Goal: Task Accomplishment & Management: Use online tool/utility

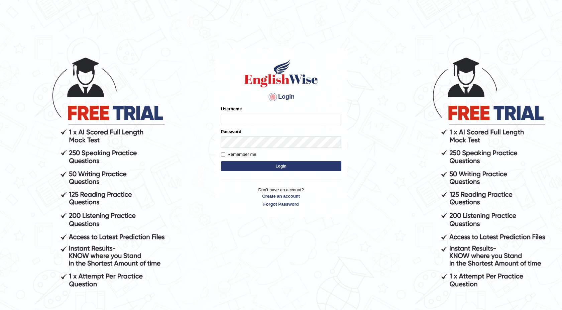
type input "maureen_parramatta"
click at [295, 167] on button "Login" at bounding box center [281, 166] width 120 height 10
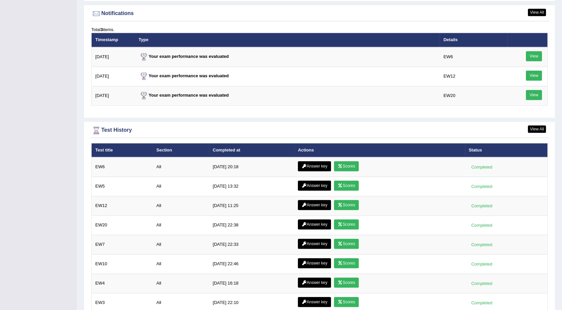
scroll to position [889, 0]
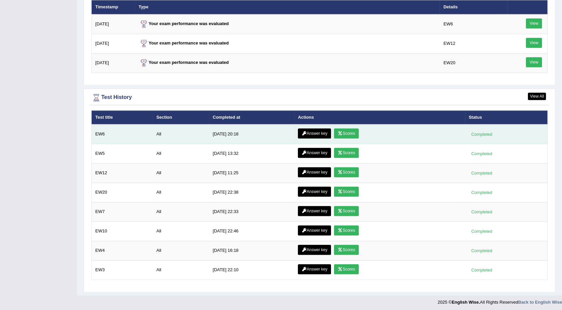
click at [340, 131] on link "Scores" at bounding box center [346, 133] width 25 height 10
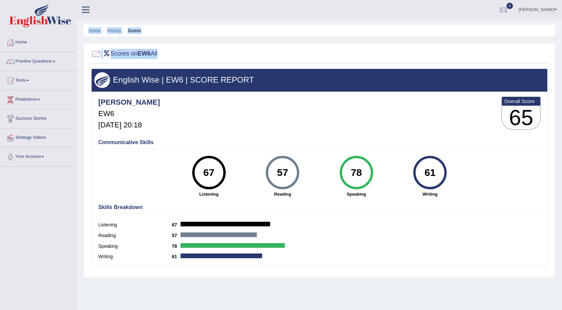
drag, startPoint x: 91, startPoint y: 27, endPoint x: 199, endPoint y: 63, distance: 114.2
click at [199, 63] on div "Home History Scores Scores on EW6 All English Wise | EW6 | SCORE REPORT Maureen…" at bounding box center [319, 167] width 485 height 334
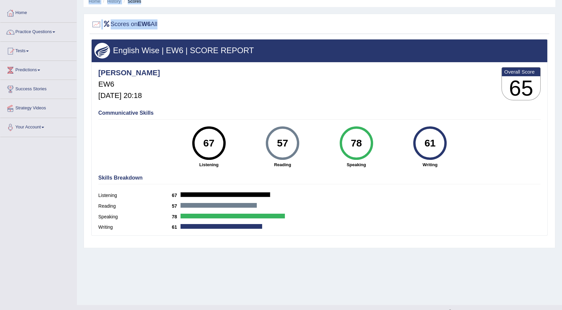
scroll to position [41, 0]
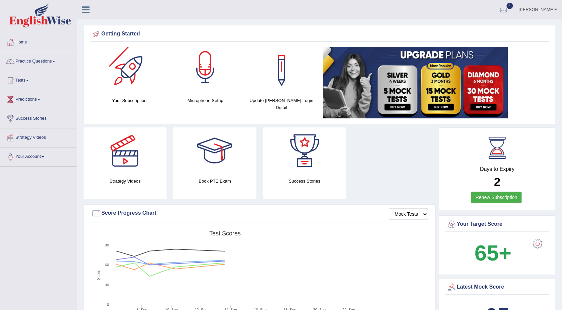
scroll to position [843, 0]
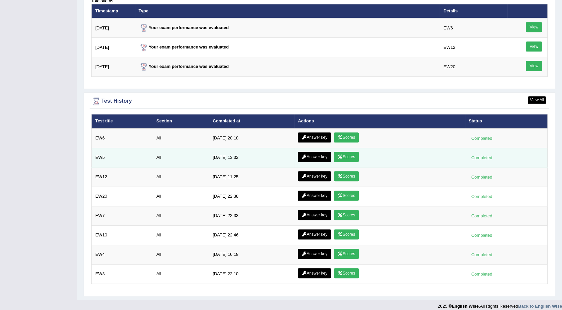
click at [341, 153] on link "Scores" at bounding box center [346, 157] width 25 height 10
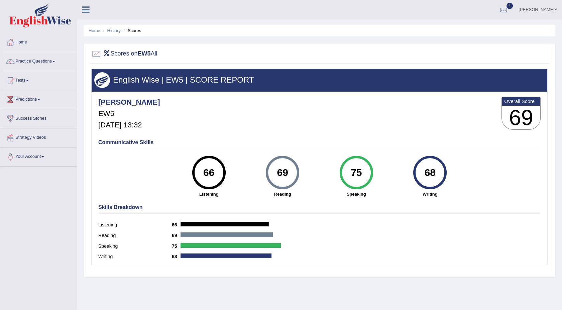
click at [14, 41] on div at bounding box center [10, 42] width 10 height 10
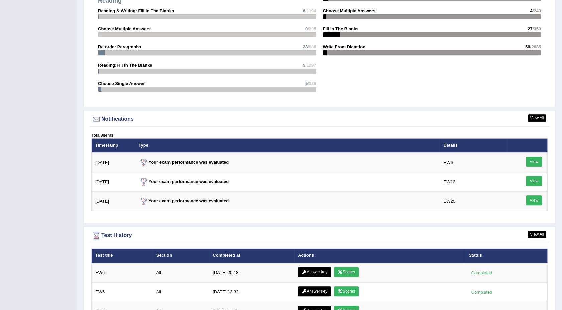
scroll to position [743, 0]
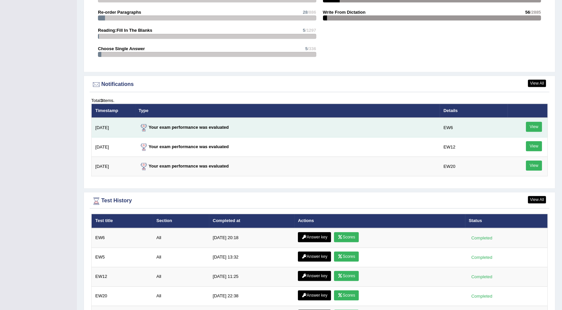
click at [532, 125] on link "View" at bounding box center [534, 127] width 16 height 10
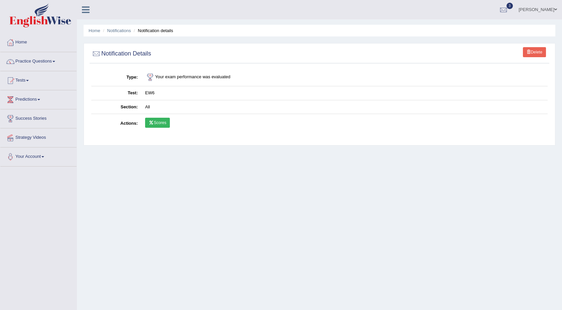
click at [153, 125] on link "Scores" at bounding box center [157, 123] width 25 height 10
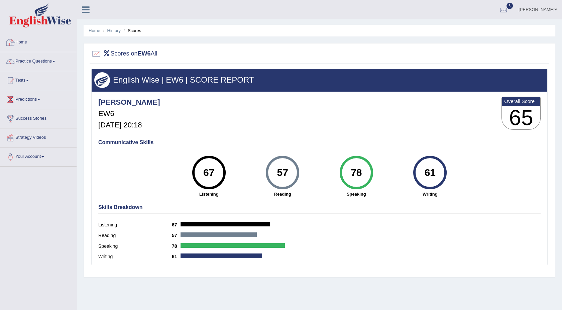
click at [24, 44] on link "Home" at bounding box center [38, 41] width 76 height 17
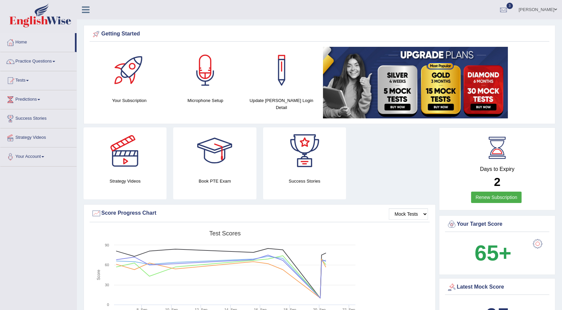
click at [217, 183] on h4 "Book PTE Exam" at bounding box center [214, 181] width 83 height 7
click at [217, 182] on h4 "Book PTE Exam" at bounding box center [214, 181] width 83 height 7
click at [217, 180] on h4 "Book PTE Exam" at bounding box center [214, 181] width 83 height 7
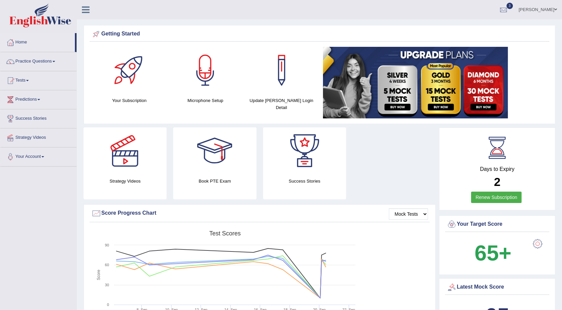
click at [217, 180] on h4 "Book PTE Exam" at bounding box center [214, 181] width 83 height 7
click at [213, 153] on div at bounding box center [214, 150] width 47 height 47
click at [29, 82] on link "Tests" at bounding box center [38, 79] width 76 height 17
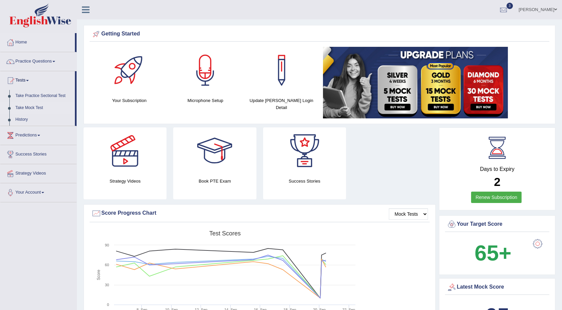
click at [25, 106] on link "Take Mock Test" at bounding box center [43, 108] width 63 height 12
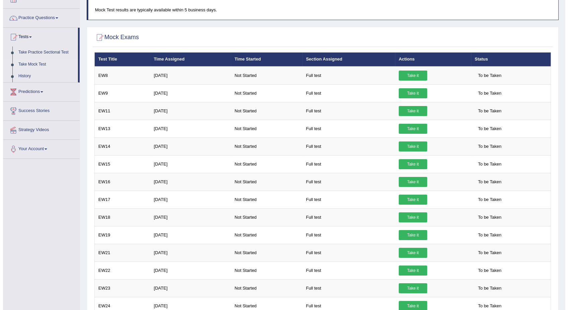
scroll to position [38, 0]
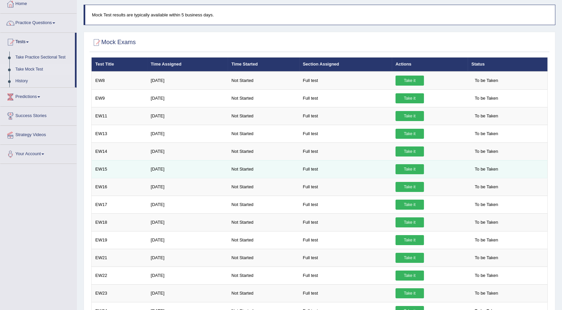
click at [405, 165] on link "Take it" at bounding box center [410, 169] width 28 height 10
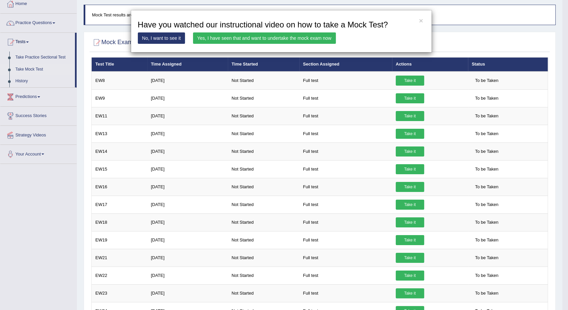
click at [249, 39] on link "Yes, I have seen that and want to undertake the mock exam now" at bounding box center [264, 37] width 143 height 11
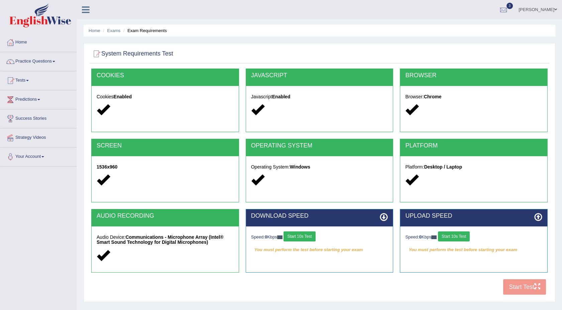
click at [29, 42] on link "Home" at bounding box center [38, 41] width 76 height 17
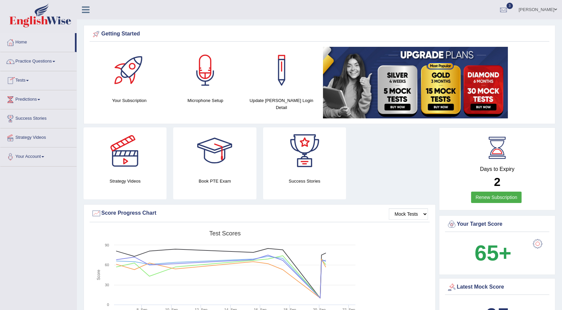
click at [54, 61] on link "Practice Questions" at bounding box center [38, 60] width 76 height 17
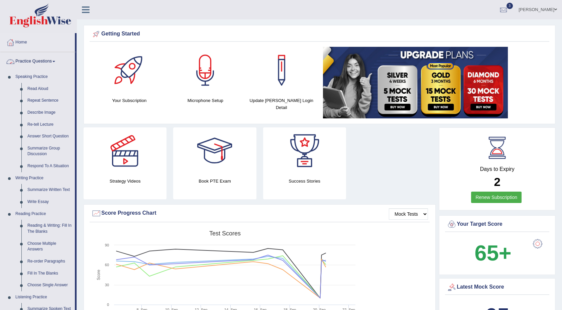
click at [56, 60] on link "Practice Questions" at bounding box center [37, 60] width 75 height 17
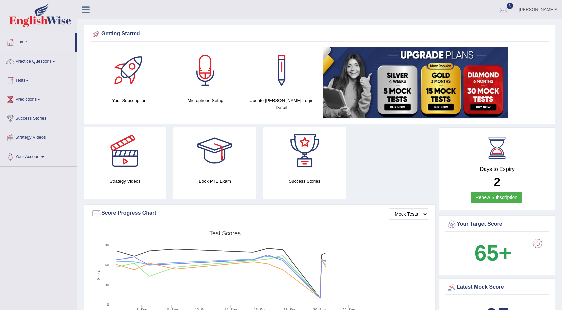
click at [29, 80] on span at bounding box center [27, 80] width 3 height 1
click at [24, 107] on link "Take Mock Test" at bounding box center [43, 108] width 63 height 12
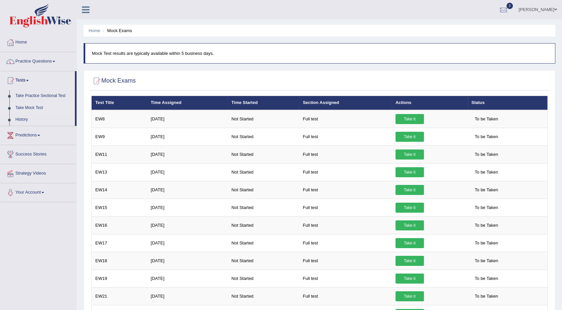
click at [25, 42] on link "Home" at bounding box center [38, 41] width 76 height 17
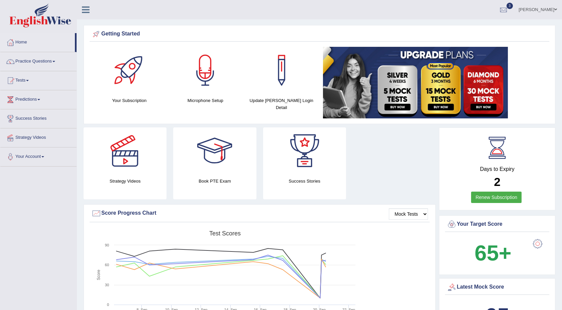
click at [214, 158] on div at bounding box center [214, 150] width 47 height 47
click at [28, 80] on link "Tests" at bounding box center [38, 79] width 76 height 17
click at [30, 107] on link "Take Mock Test" at bounding box center [43, 108] width 63 height 12
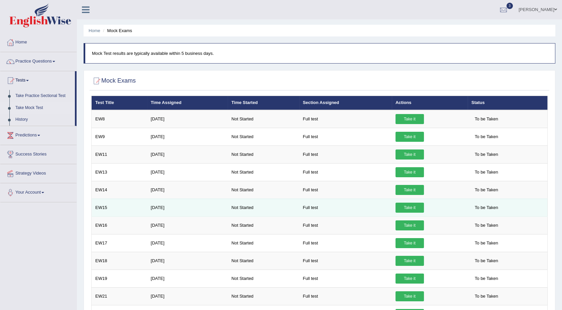
click at [397, 207] on link "Take it" at bounding box center [410, 208] width 28 height 10
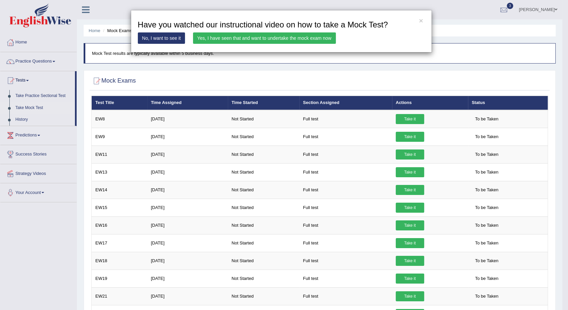
click at [255, 40] on link "Yes, I have seen that and want to undertake the mock exam now" at bounding box center [264, 37] width 143 height 11
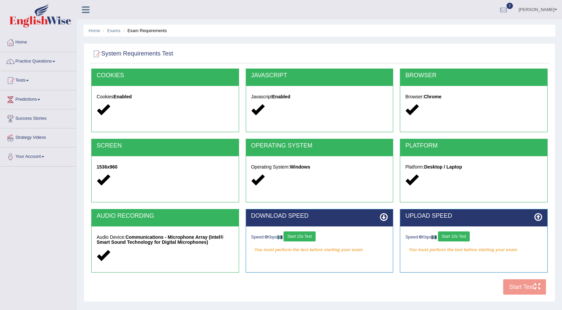
click at [307, 238] on button "Start 10s Test" at bounding box center [300, 236] width 32 height 10
click at [462, 235] on button "Start 10s Test" at bounding box center [454, 236] width 32 height 10
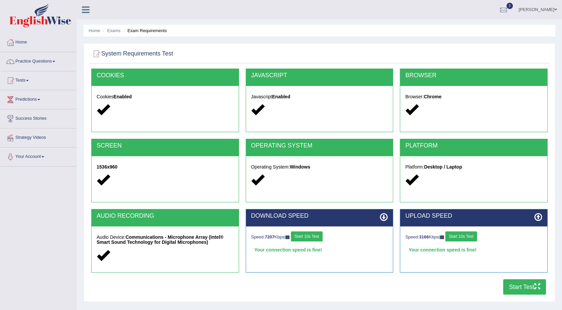
click at [518, 287] on button "Start Test" at bounding box center [524, 286] width 43 height 15
